Goal: Information Seeking & Learning: Find specific fact

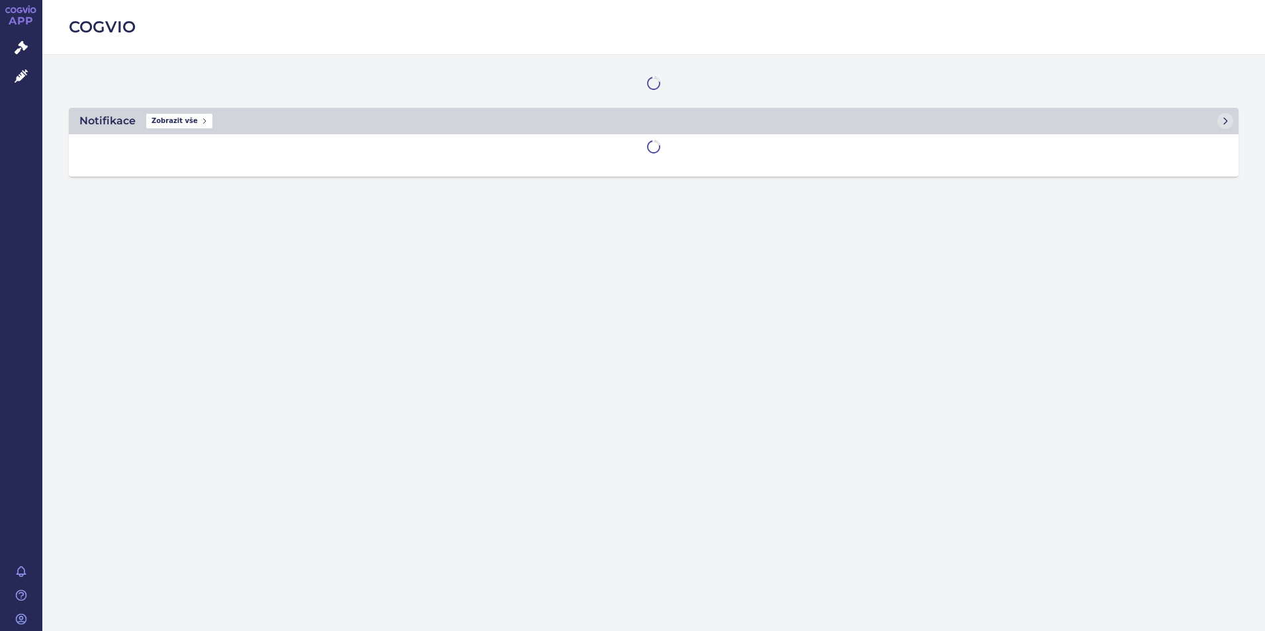
click at [24, 43] on icon at bounding box center [21, 47] width 13 height 13
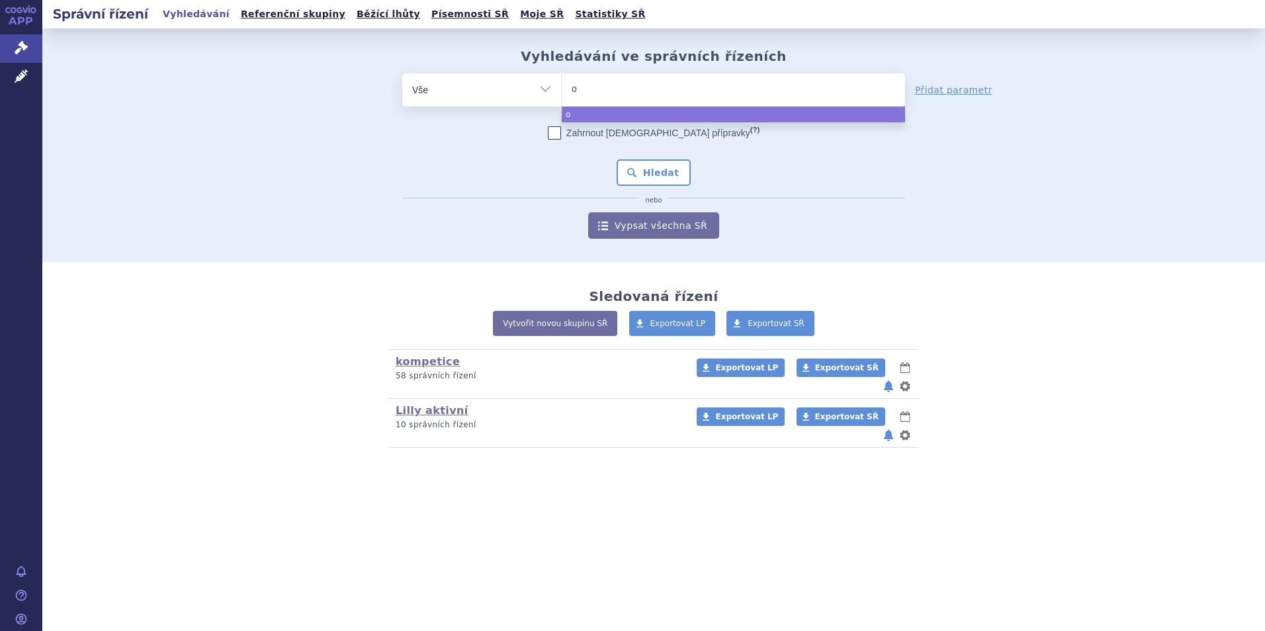
type input "or"
type input "orse"
select select "orse"
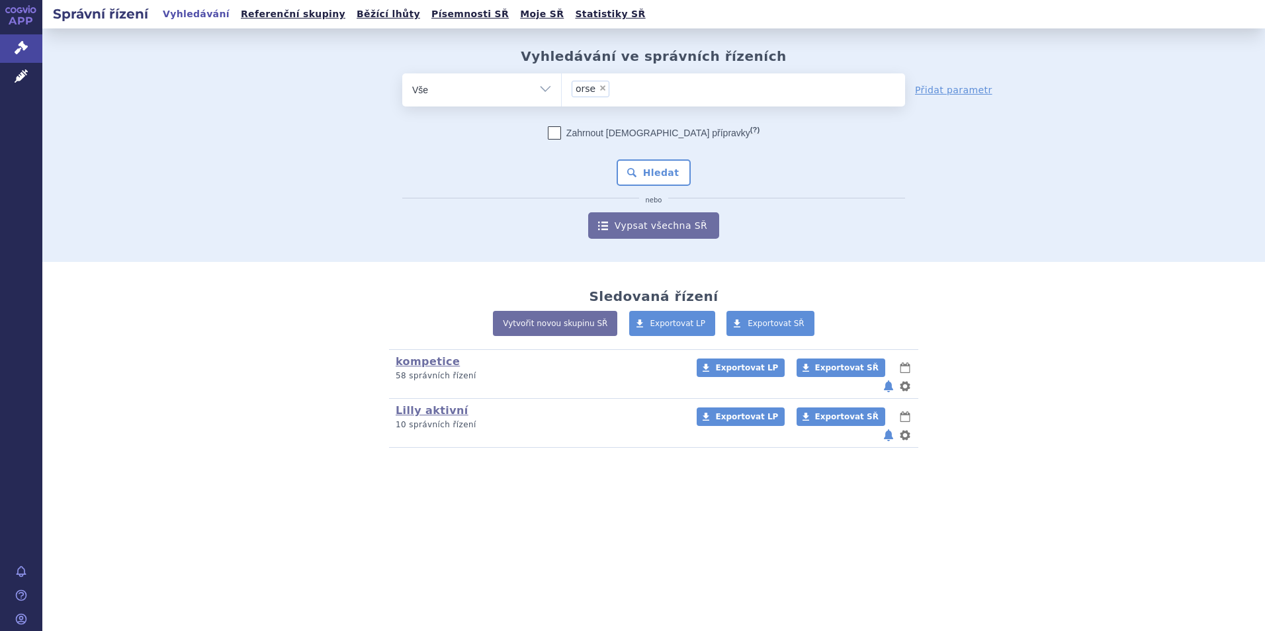
click at [604, 82] on li "× orse" at bounding box center [591, 89] width 38 height 17
click at [562, 82] on select "orse" at bounding box center [561, 89] width 1 height 33
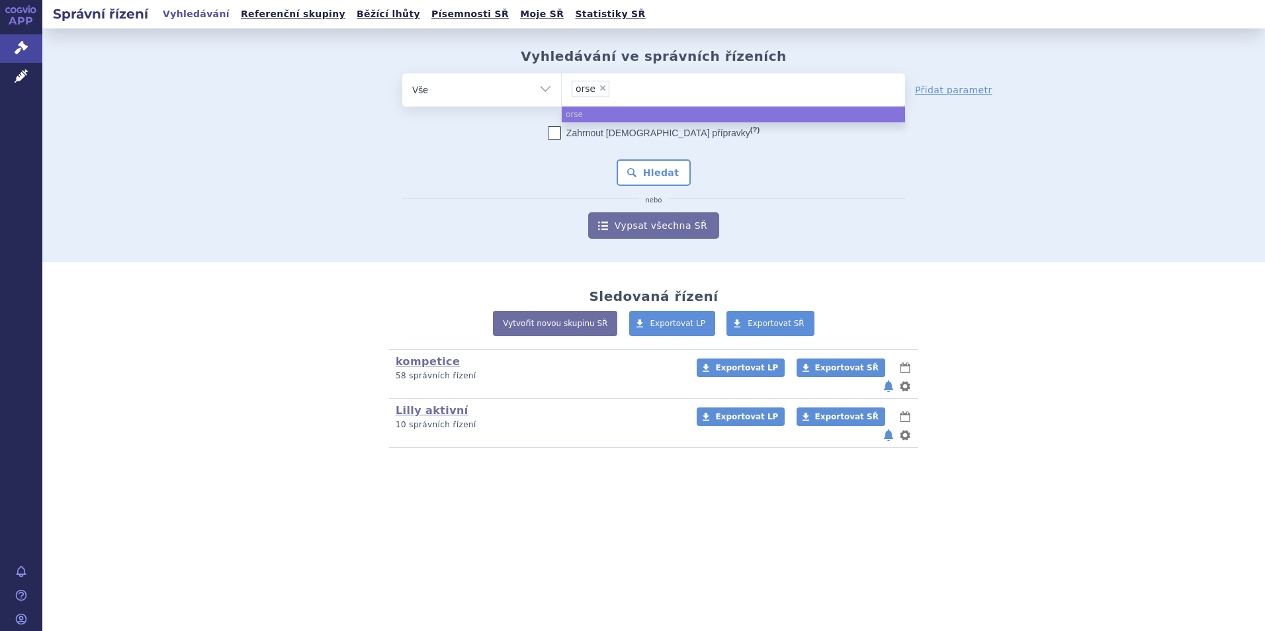
click at [588, 106] on span "× orse" at bounding box center [733, 89] width 343 height 33
click at [562, 106] on select "orse" at bounding box center [561, 89] width 1 height 33
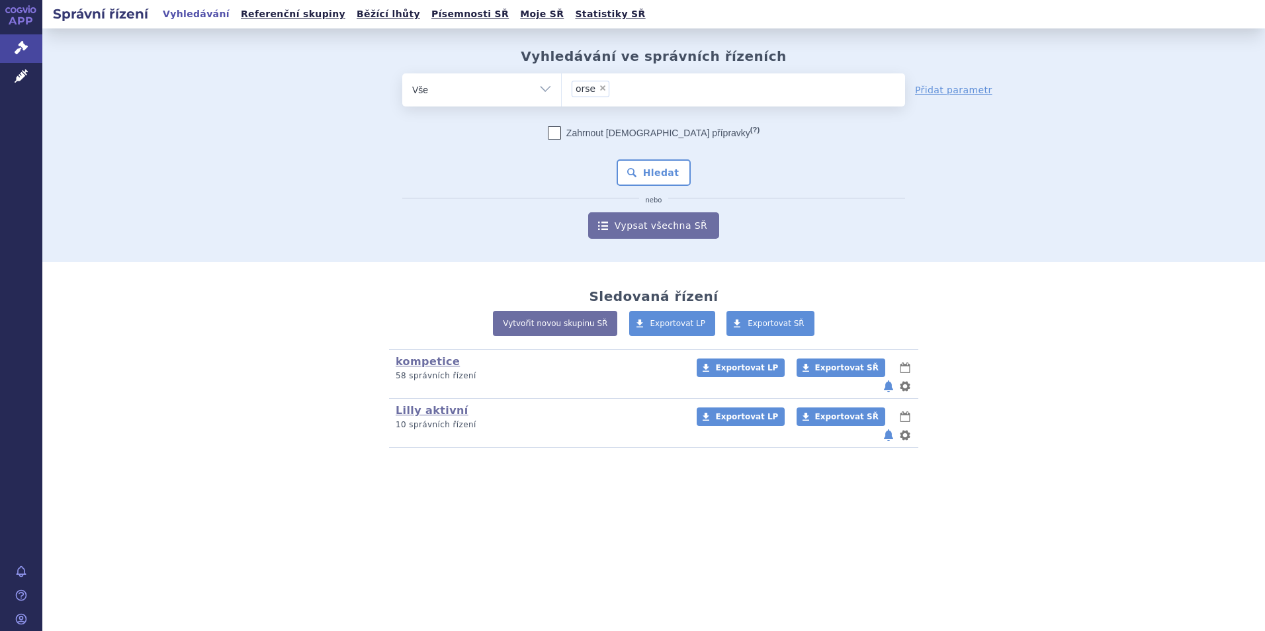
click at [602, 94] on li "× orse" at bounding box center [591, 89] width 38 height 17
click at [562, 94] on select "orse" at bounding box center [561, 89] width 1 height 33
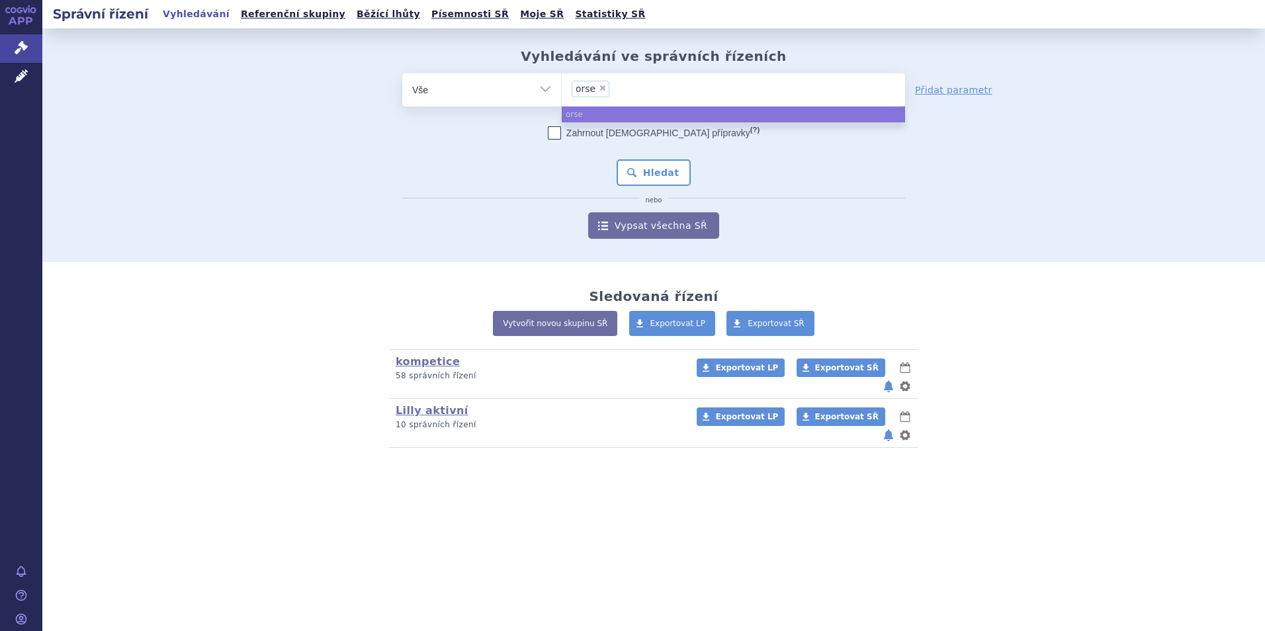
click at [602, 88] on span "×" at bounding box center [603, 88] width 8 height 8
click at [562, 88] on select "orse" at bounding box center [561, 89] width 1 height 33
select select
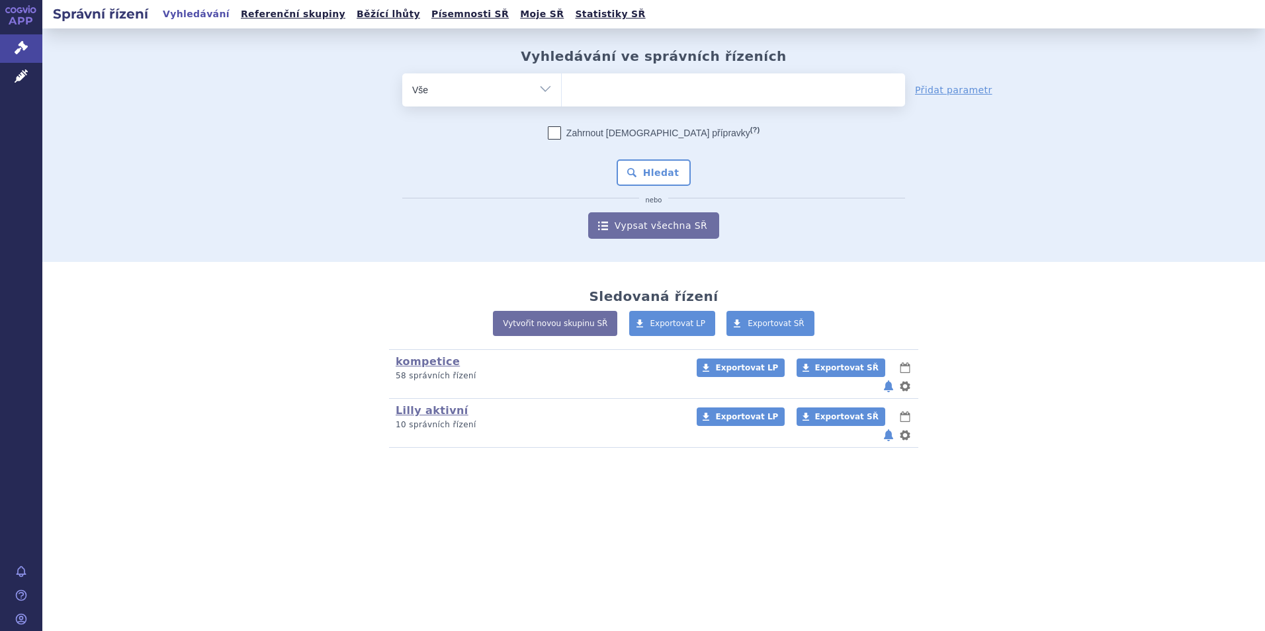
type input "o"
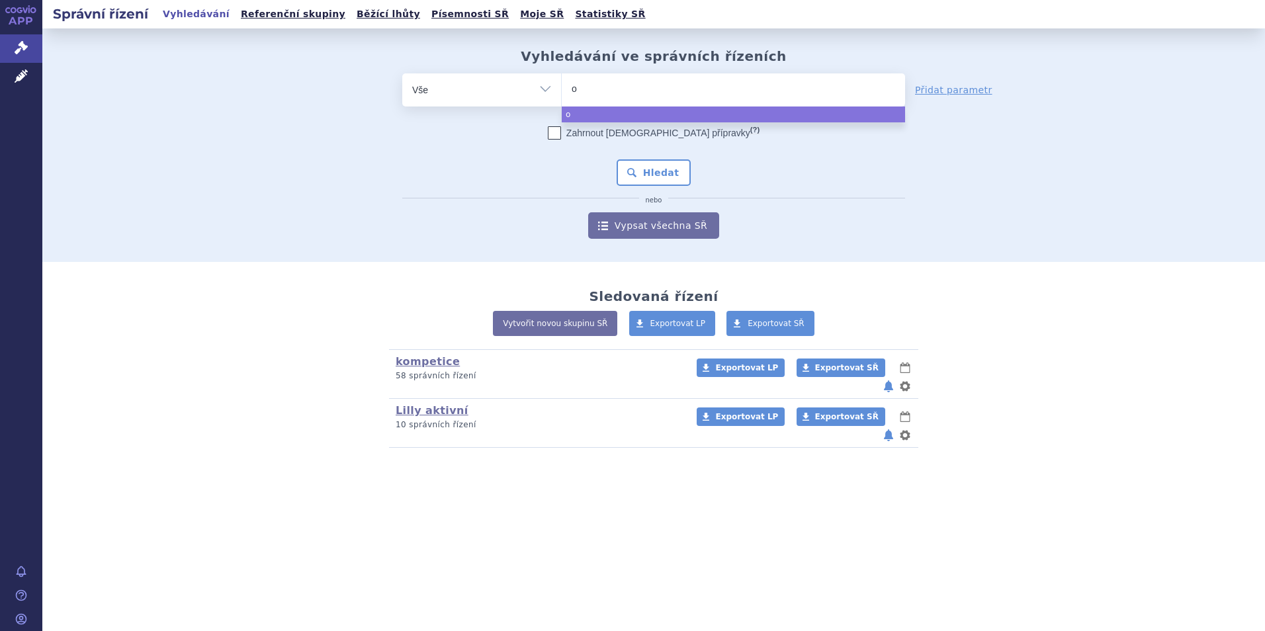
type input "or"
type input "ors"
type input "orse"
type input "orserd"
type input "orserdu"
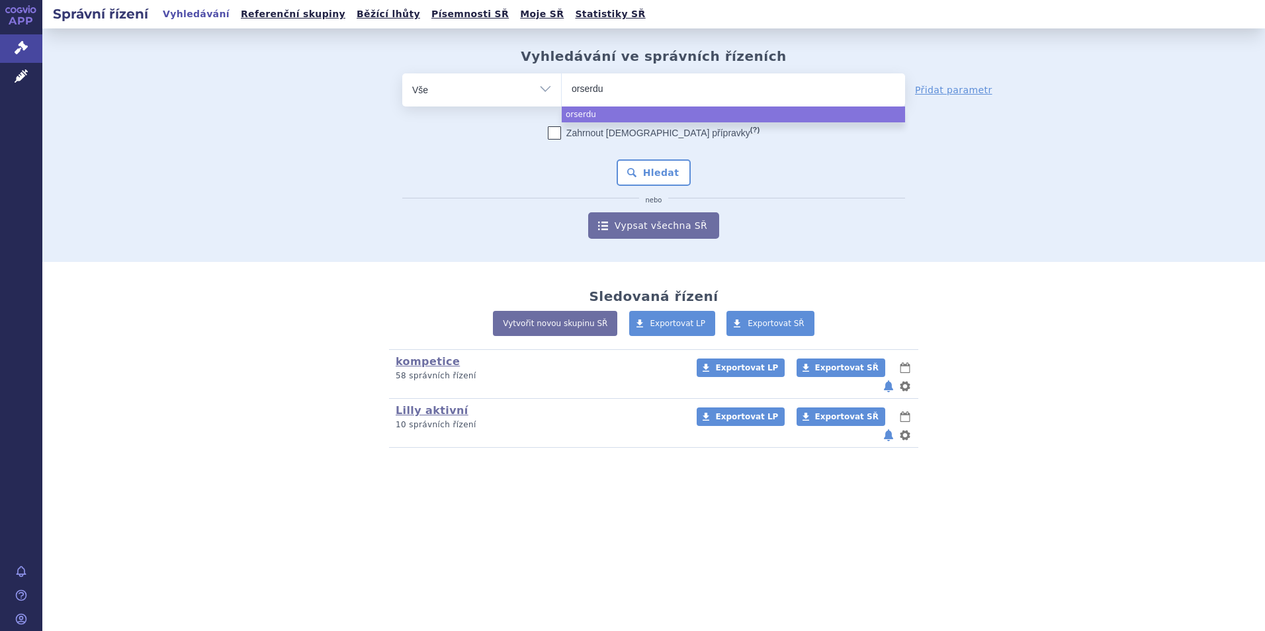
select select "orserdu"
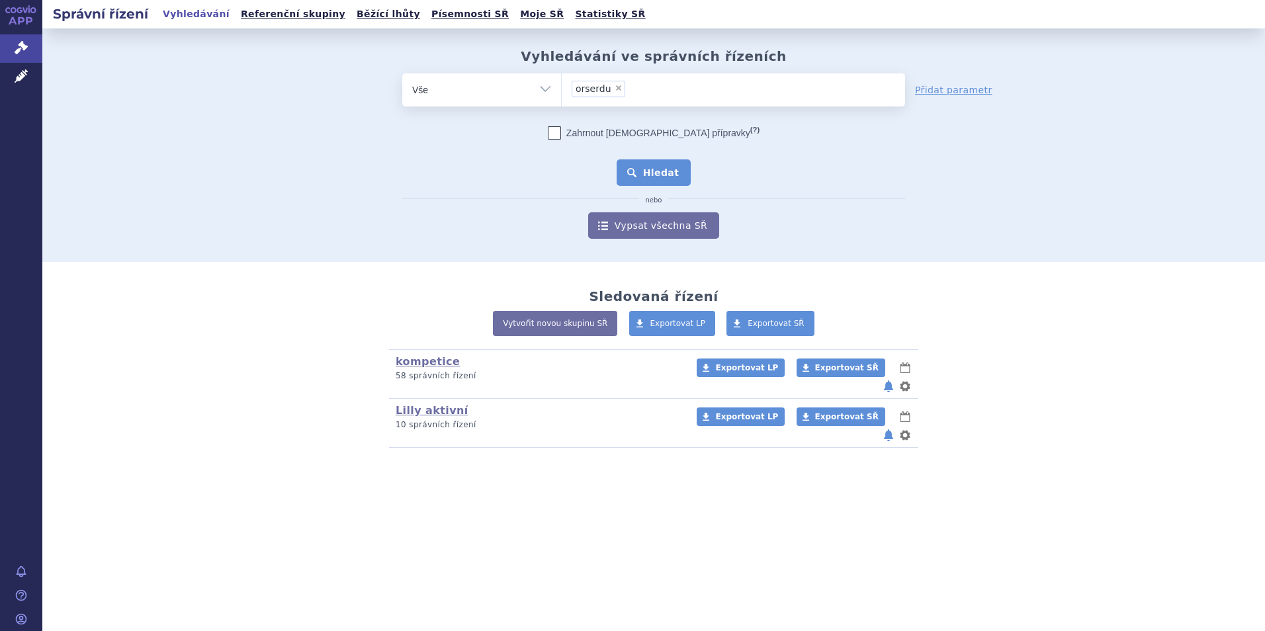
click at [673, 167] on button "Hledat" at bounding box center [654, 173] width 75 height 26
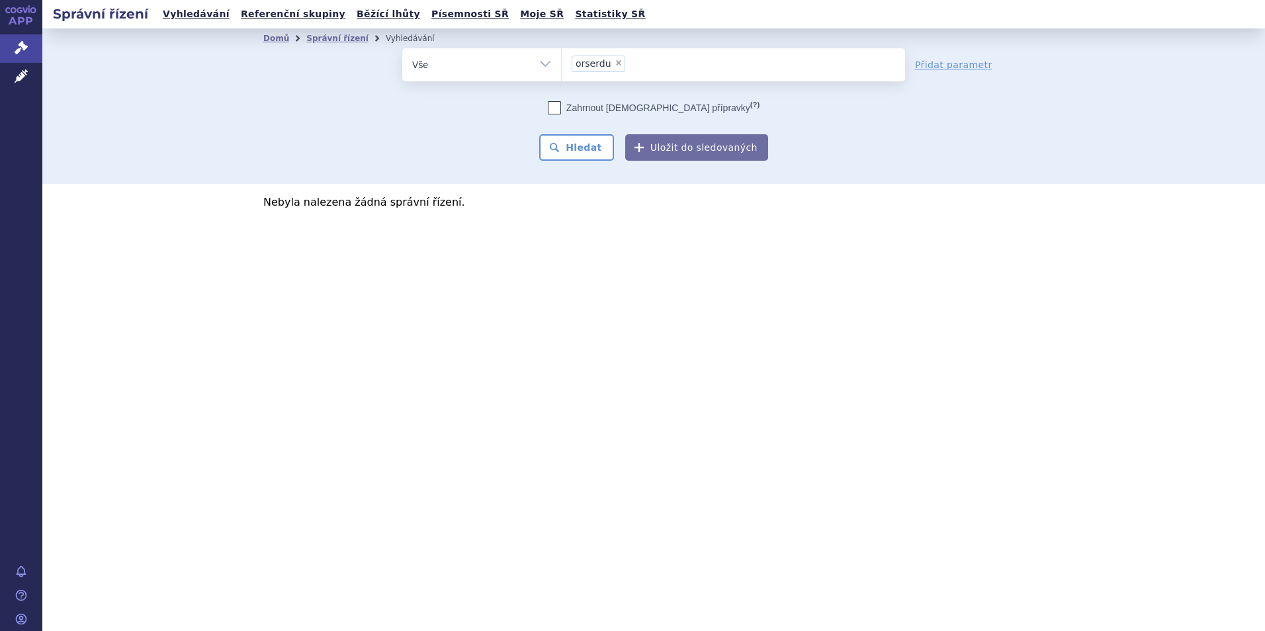
click at [615, 61] on span "×" at bounding box center [619, 63] width 8 height 8
click at [562, 61] on select "orserdu" at bounding box center [561, 64] width 1 height 33
select select
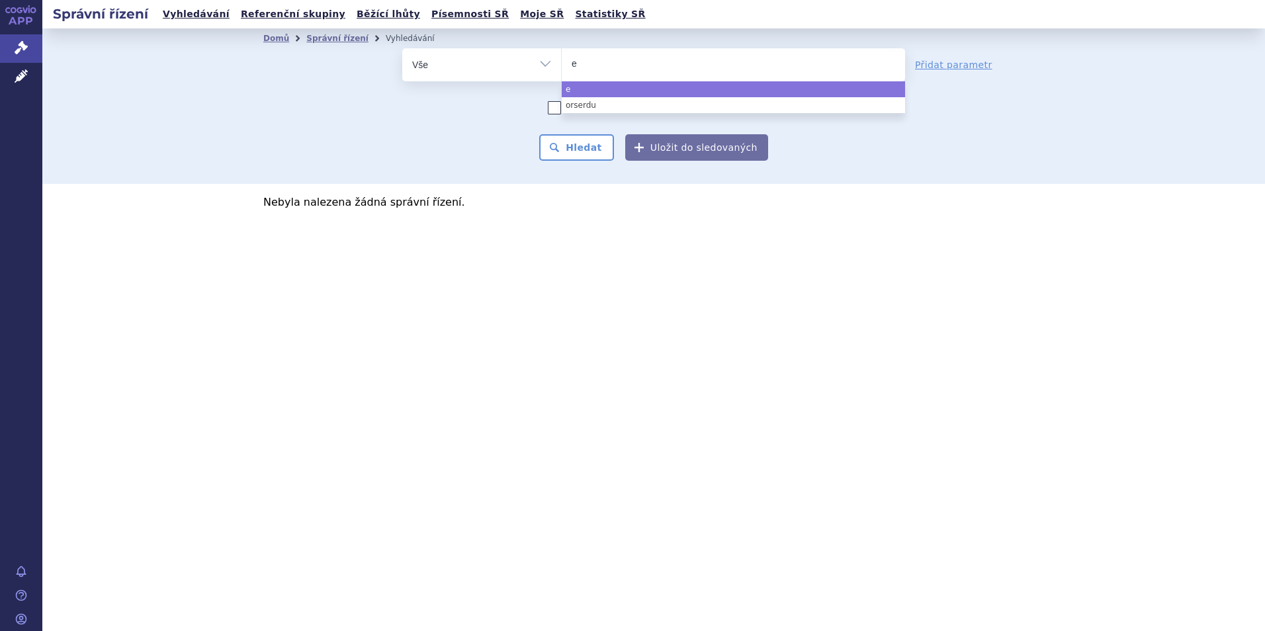
type input "el"
type input "ela"
type input "elace"
type input "elacest"
type input "elacestr"
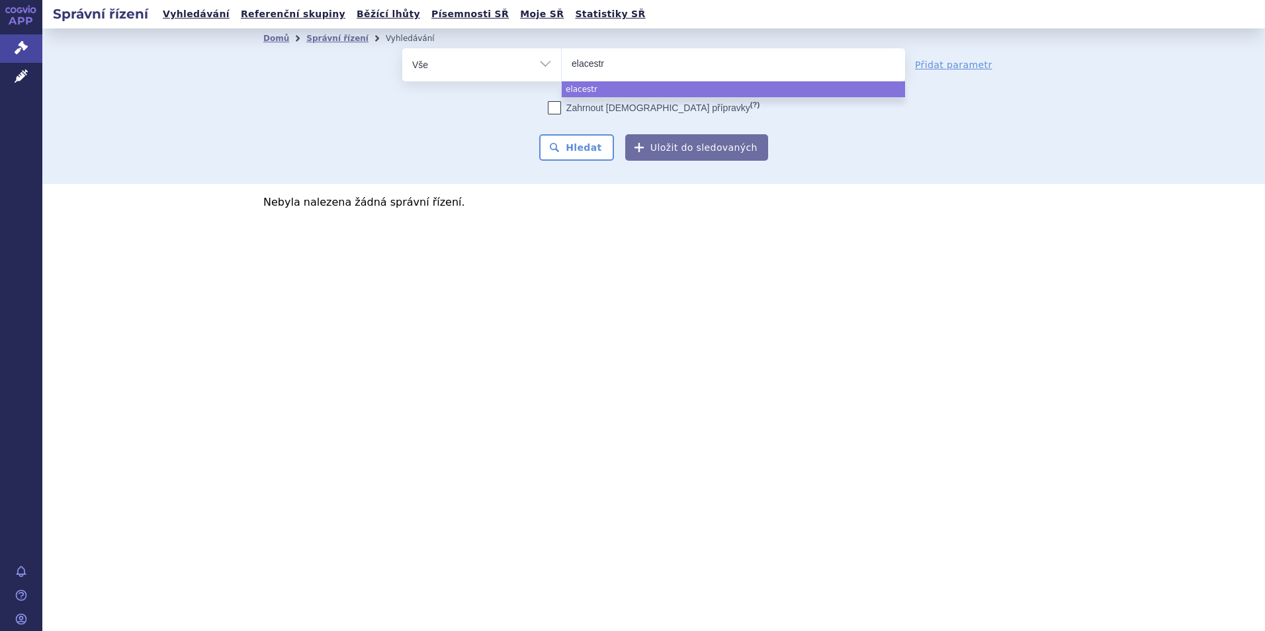
type input "elacestra"
type input "elacestram"
type input "elacestra"
select select "elacestra"
click at [622, 62] on span "×" at bounding box center [626, 63] width 8 height 8
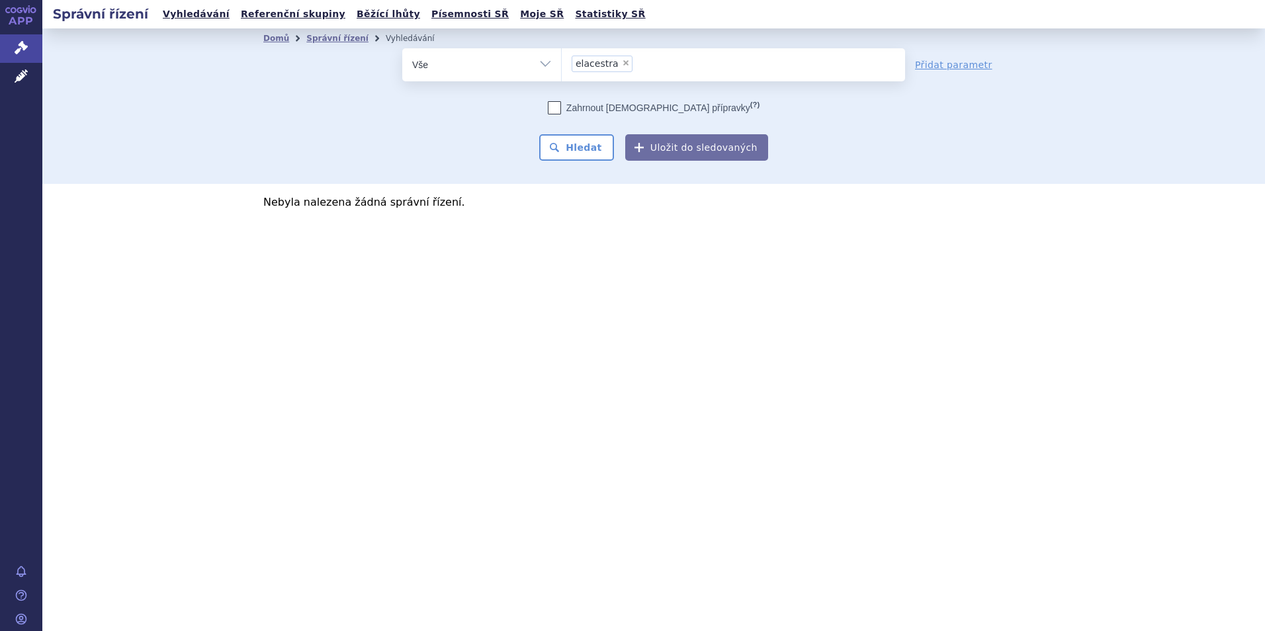
click at [562, 62] on select "orserdu elacestra" at bounding box center [561, 64] width 1 height 33
select select
click at [21, 50] on icon at bounding box center [21, 47] width 13 height 13
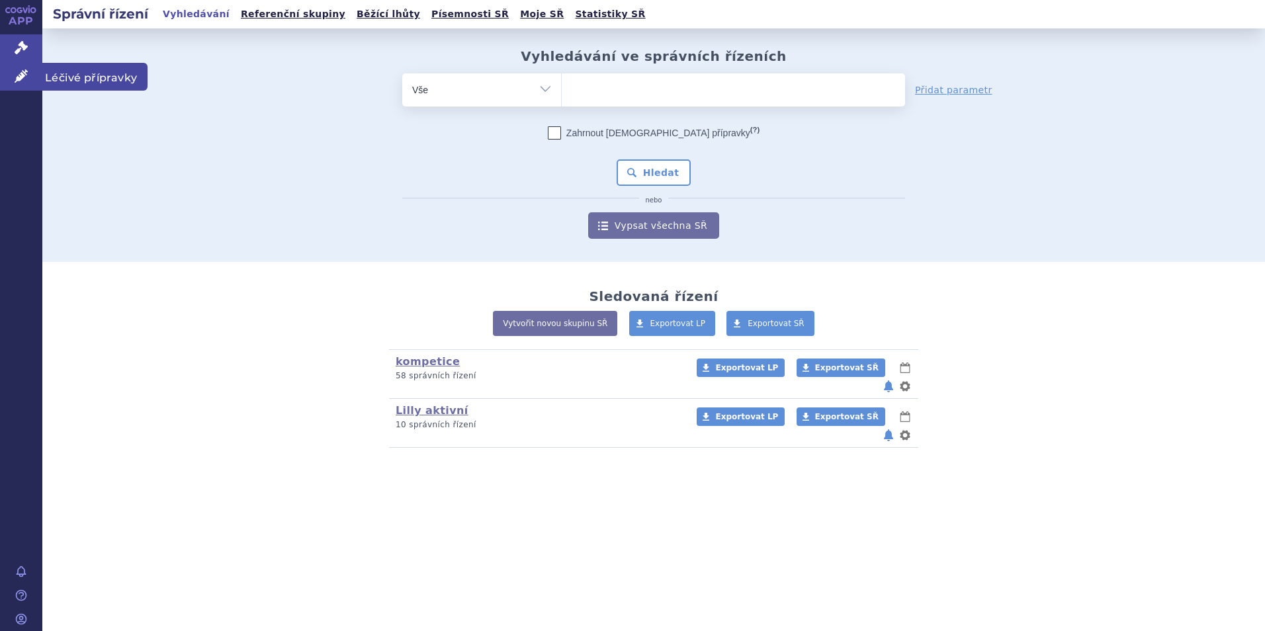
click at [23, 75] on icon at bounding box center [21, 75] width 13 height 13
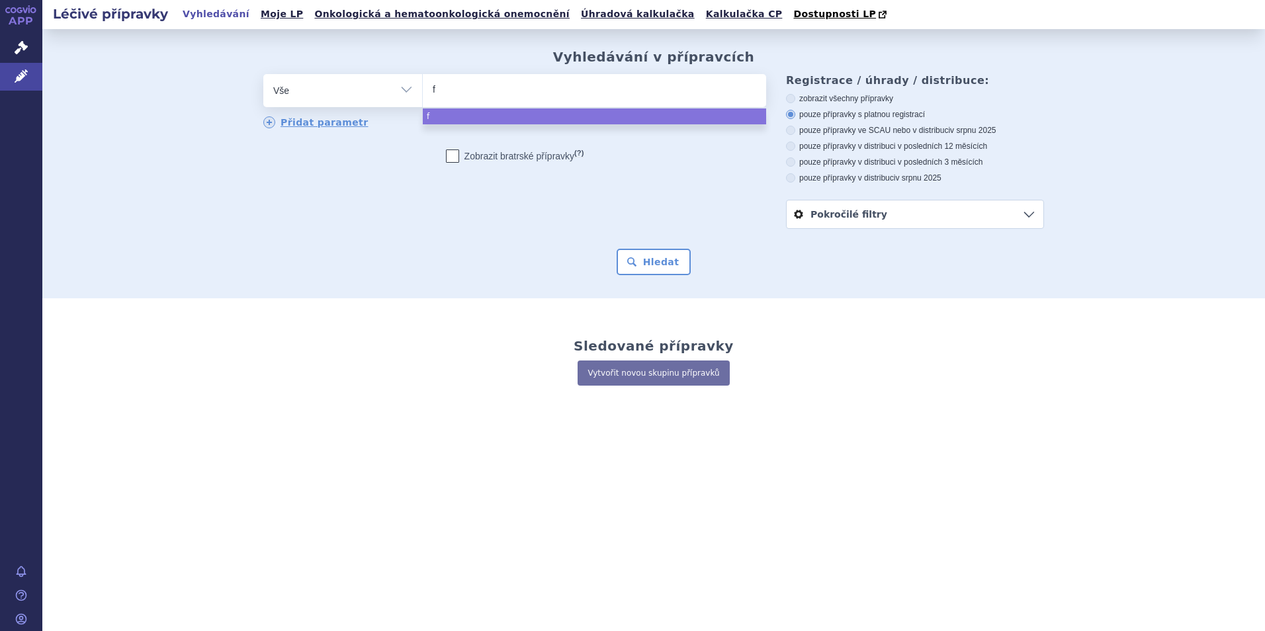
type input "fu"
type input "ful"
type input "fulv"
type input "fulve"
type input "fulvest"
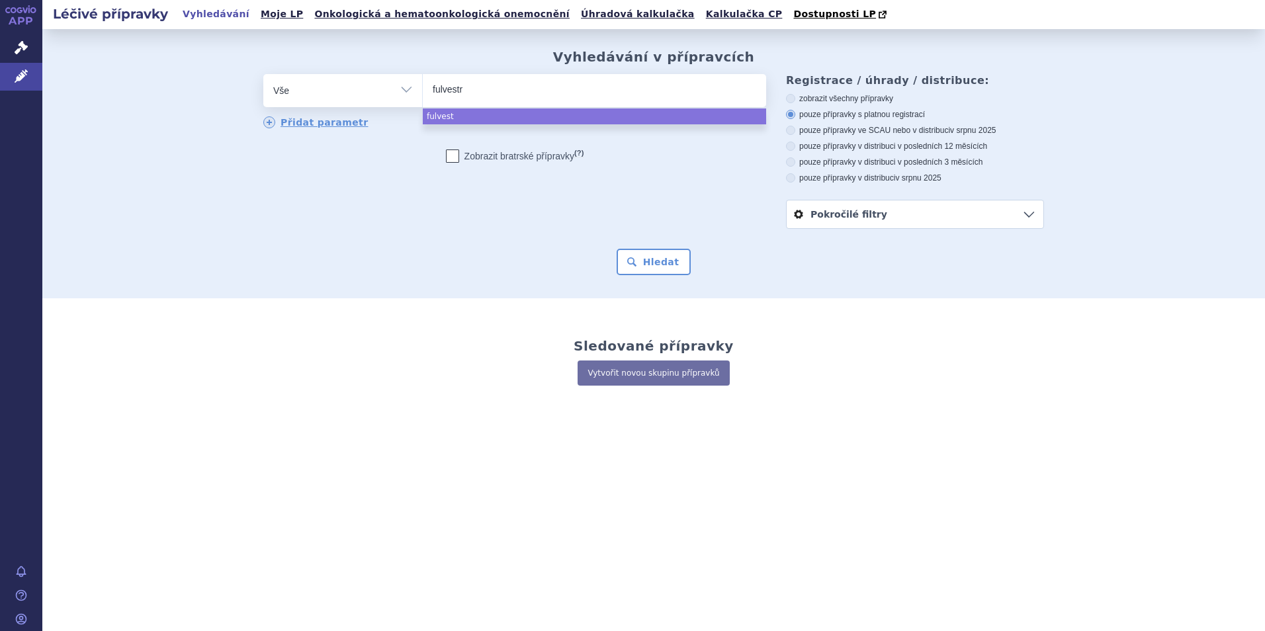
type input "fulvestra"
type input "fulvestran"
type input "fulvestrant"
select select "fulvestrant"
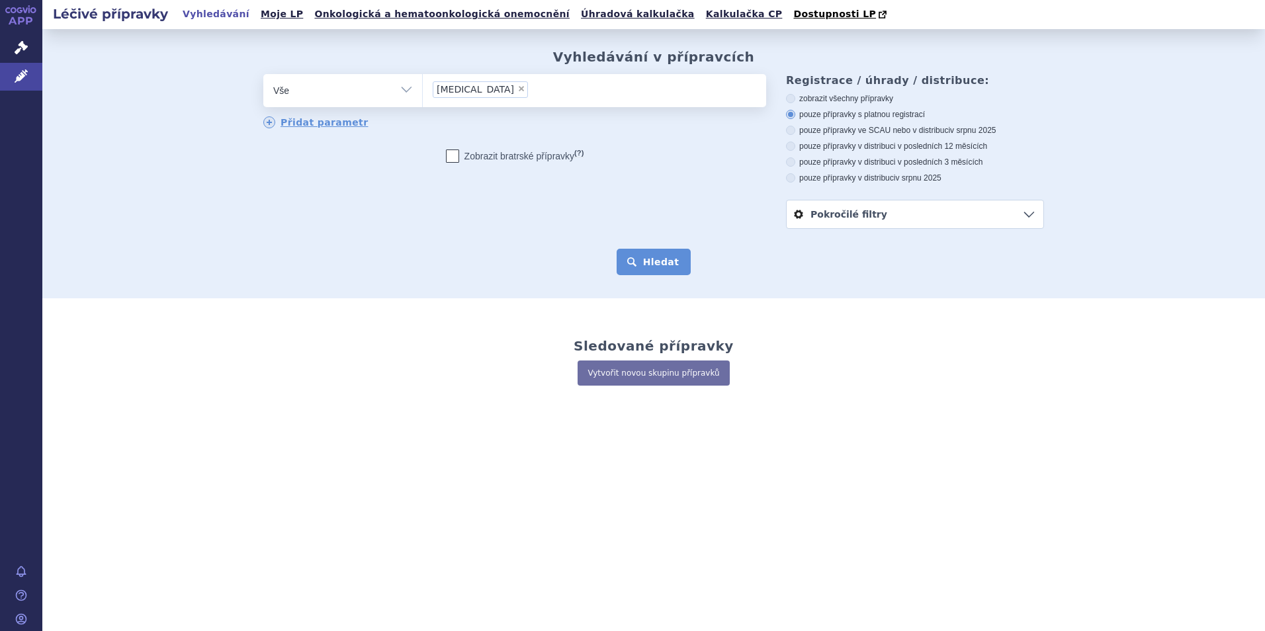
click at [655, 265] on button "Hledat" at bounding box center [654, 262] width 75 height 26
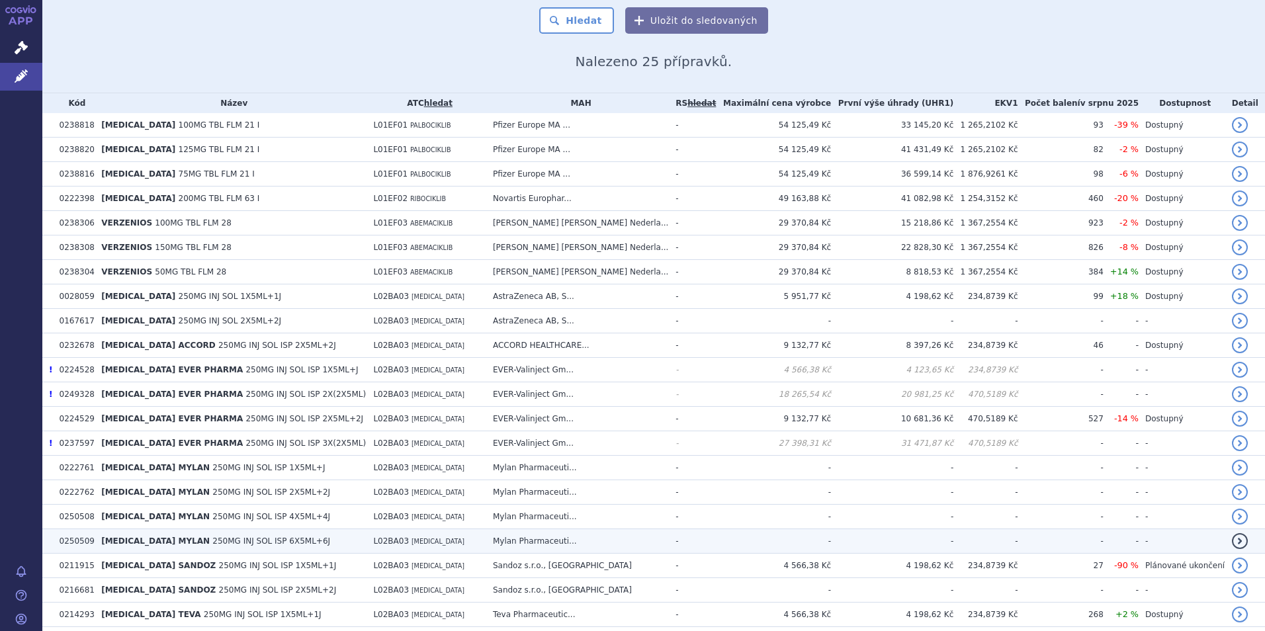
scroll to position [265, 0]
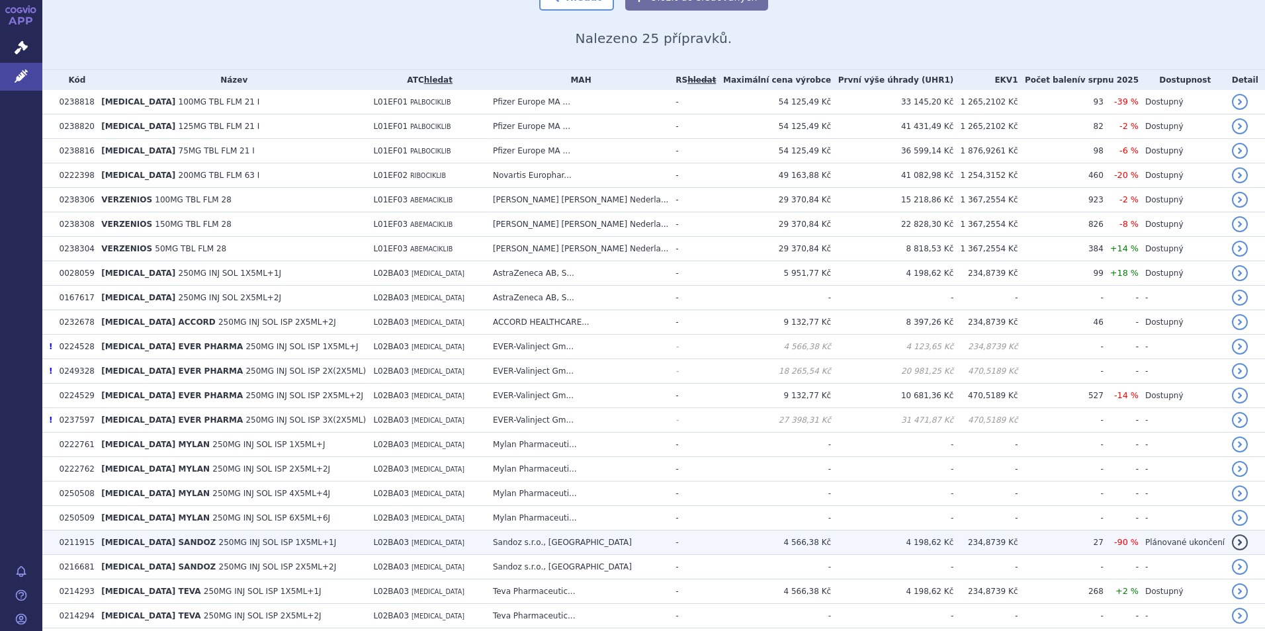
click at [219, 544] on span "250MG INJ SOL ISP 1X5ML+1J" at bounding box center [278, 542] width 118 height 9
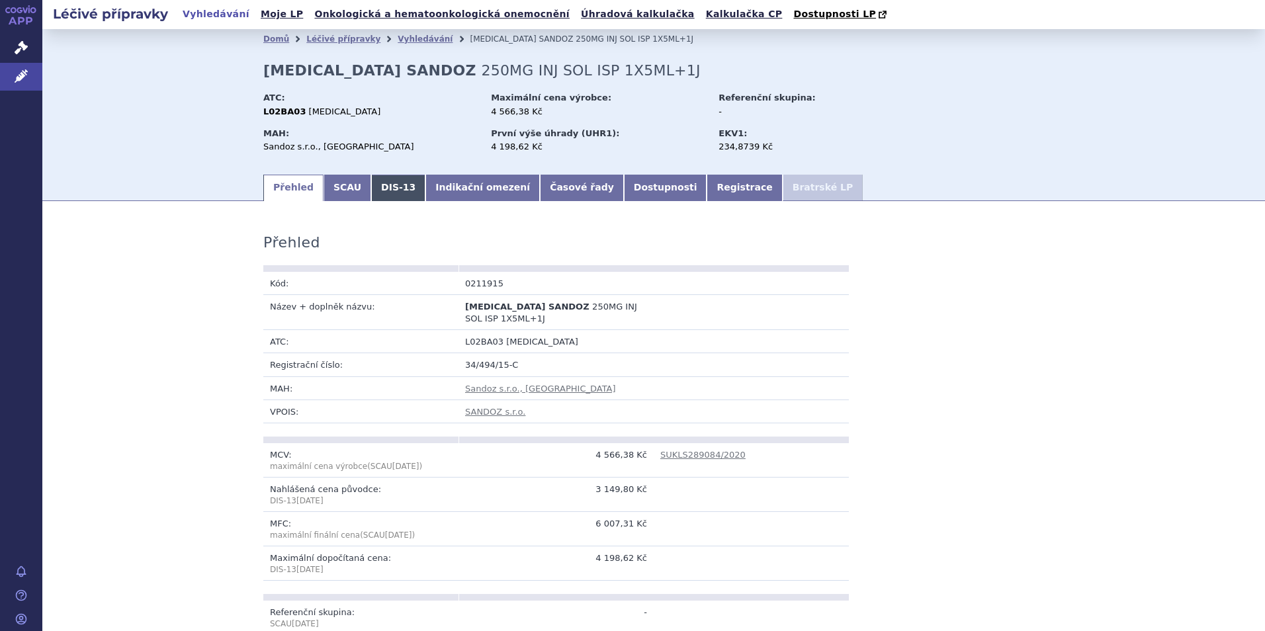
click at [375, 195] on link "DIS-13" at bounding box center [398, 188] width 54 height 26
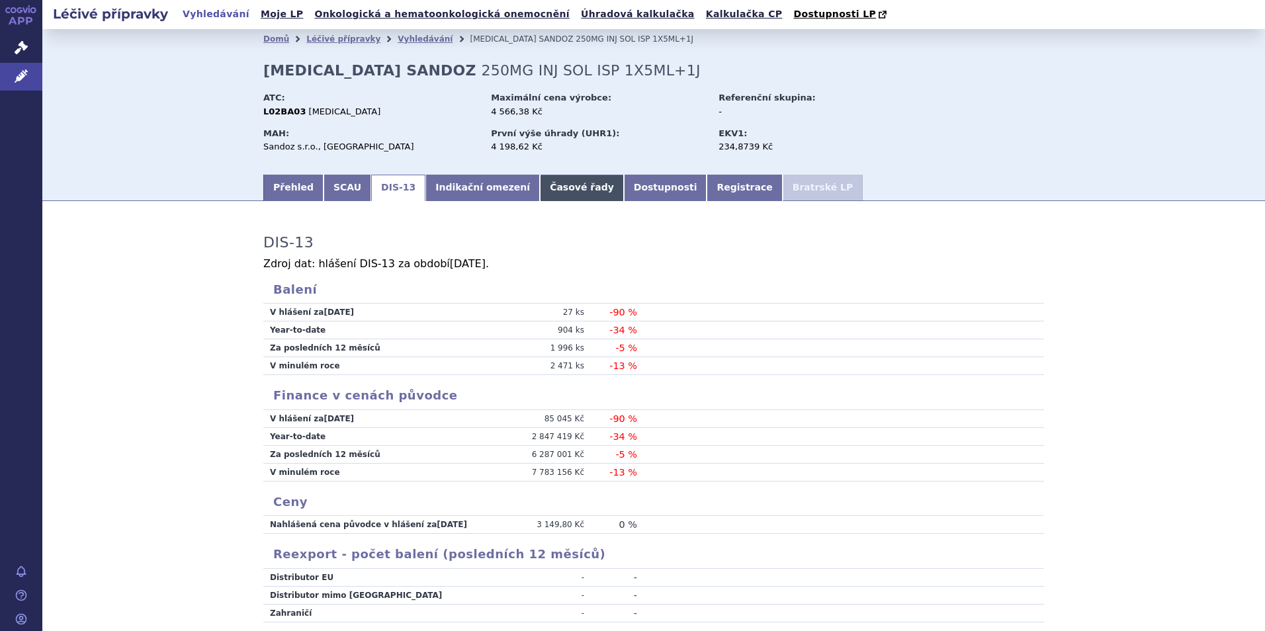
click at [540, 195] on link "Časové řady" at bounding box center [582, 188] width 84 height 26
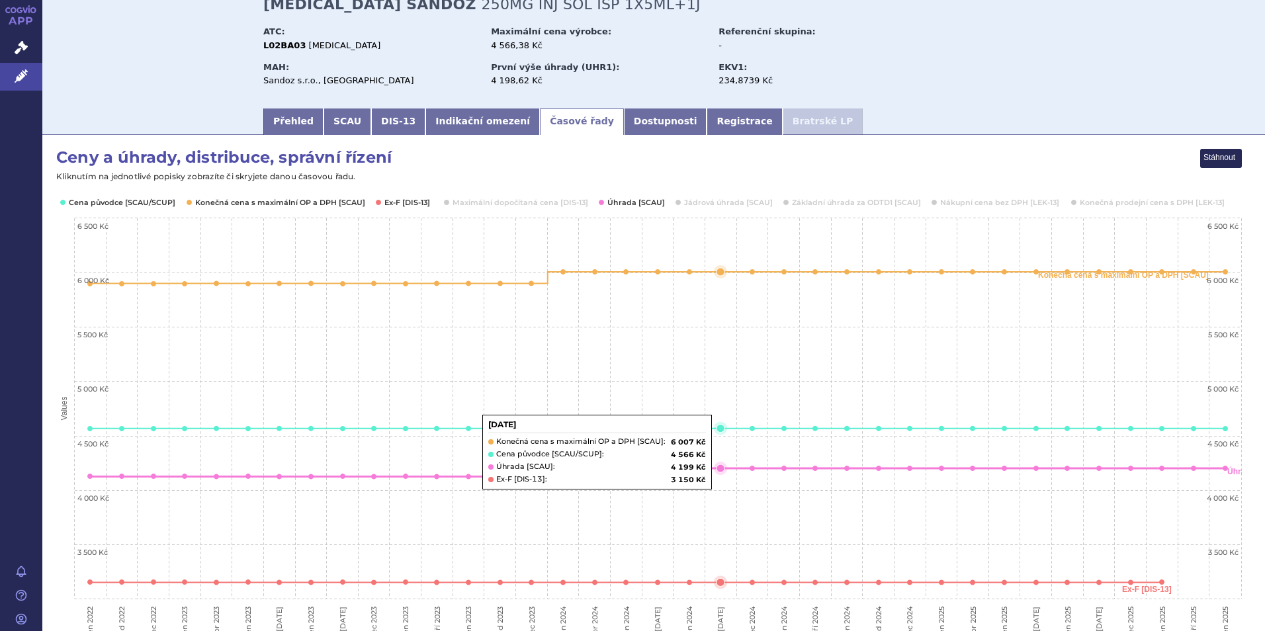
scroll to position [132, 0]
